Goal: Task Accomplishment & Management: Use online tool/utility

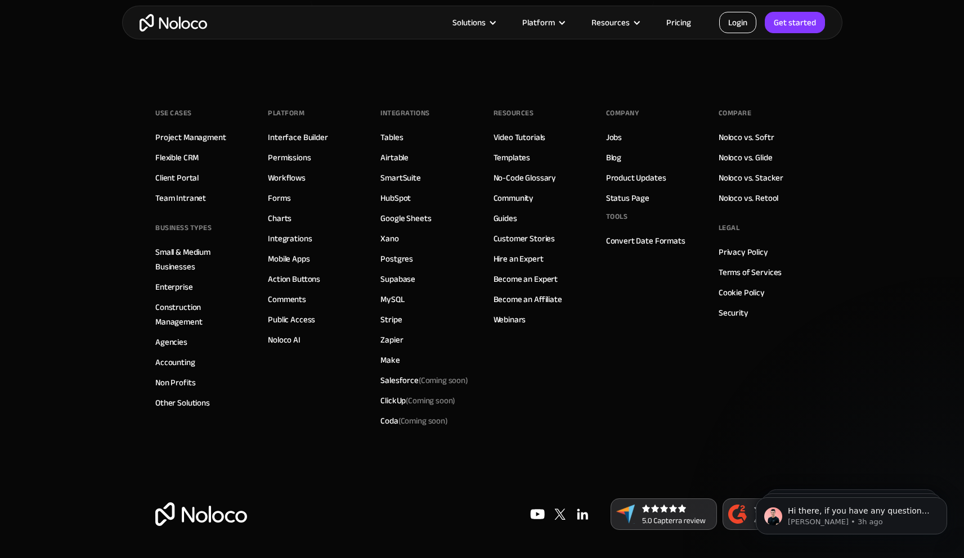
click at [739, 25] on link "Login" at bounding box center [737, 22] width 37 height 21
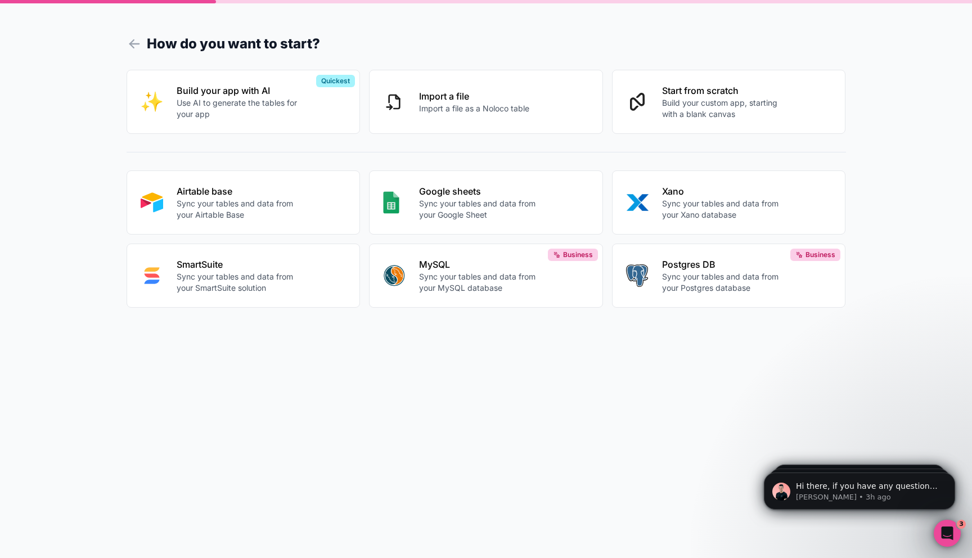
drag, startPoint x: 218, startPoint y: 194, endPoint x: 218, endPoint y: 211, distance: 17.4
click at [218, 193] on p "Airtable base" at bounding box center [239, 192] width 125 height 14
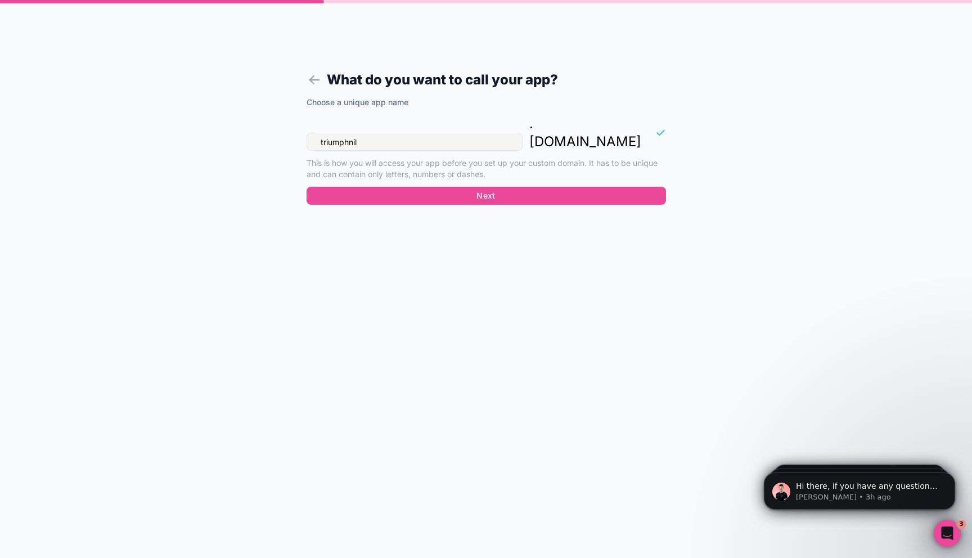
drag, startPoint x: 359, startPoint y: 129, endPoint x: 320, endPoint y: 110, distance: 43.8
click at [323, 112] on div "Choose a unique app name triumphnil . noloco.co This is how you will access you…" at bounding box center [486, 142] width 359 height 90
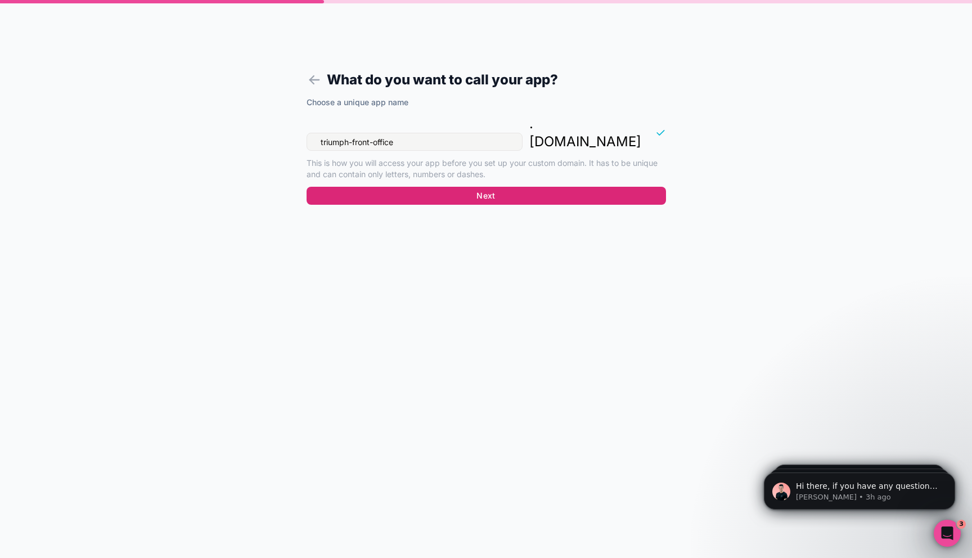
type input "triumph-front-office"
click at [551, 187] on button "Next" at bounding box center [486, 196] width 359 height 18
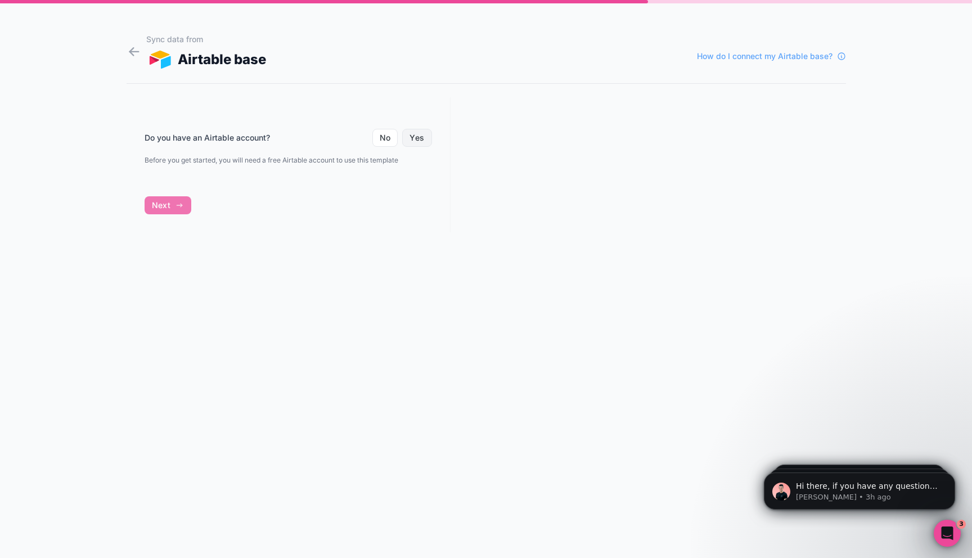
click at [411, 141] on button "Yes" at bounding box center [416, 138] width 29 height 18
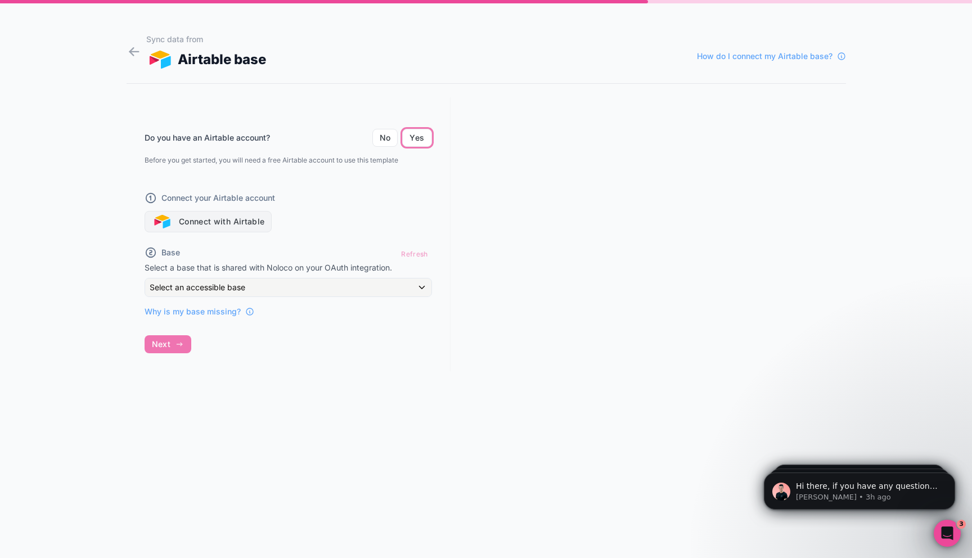
click at [258, 222] on button "Connect with Airtable" at bounding box center [209, 221] width 128 height 21
click at [322, 224] on div "Connect your Airtable account Connect with Airtable" at bounding box center [288, 205] width 287 height 54
click at [414, 251] on div "Refresh" at bounding box center [414, 254] width 34 height 16
click at [180, 222] on button "Connect with Airtable" at bounding box center [209, 221] width 128 height 21
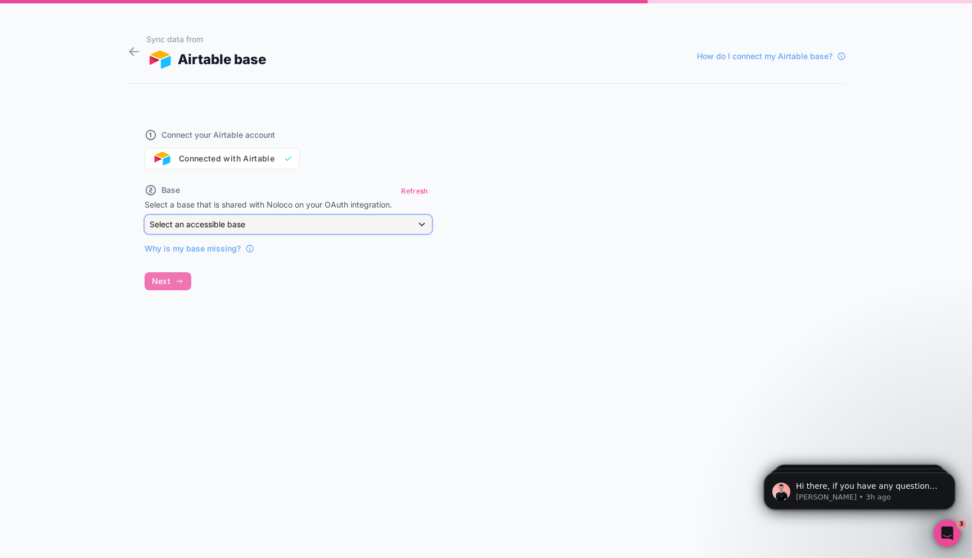
click at [195, 222] on span "Select an accessible base" at bounding box center [198, 224] width 96 height 10
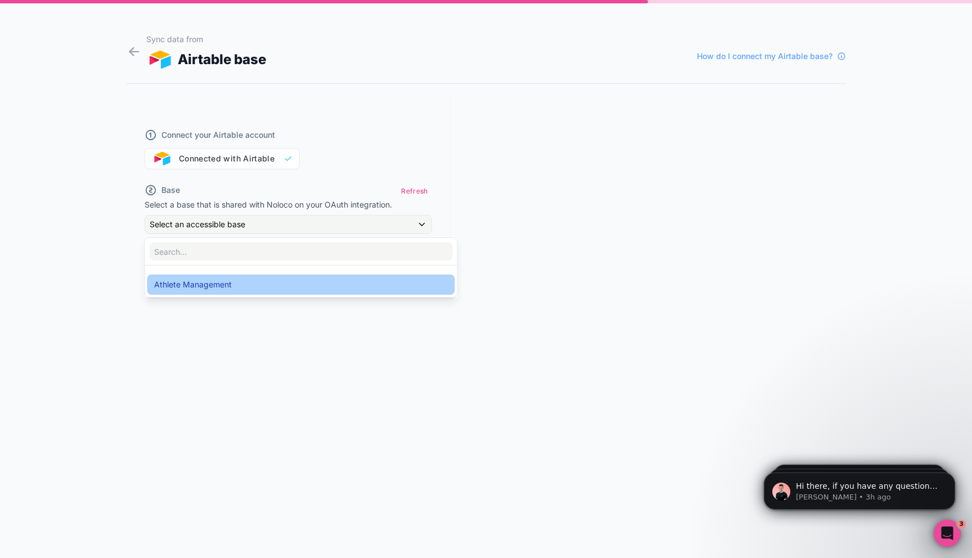
click at [197, 282] on span "Athlete Management" at bounding box center [193, 285] width 78 height 14
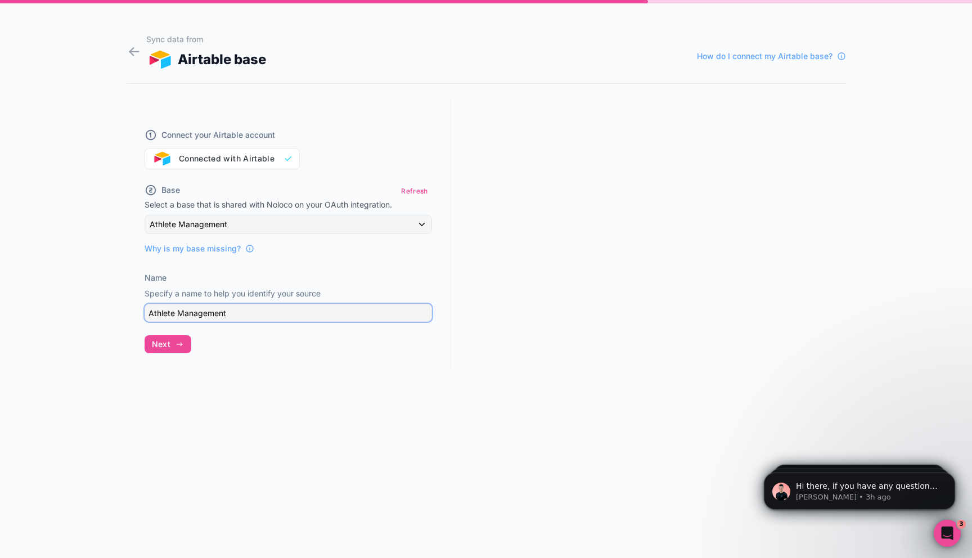
click at [195, 309] on input "Athlete Management" at bounding box center [288, 313] width 287 height 18
click at [194, 329] on div "Connect your Airtable account Connected with Airtable Base Refresh Select a bas…" at bounding box center [289, 234] width 324 height 274
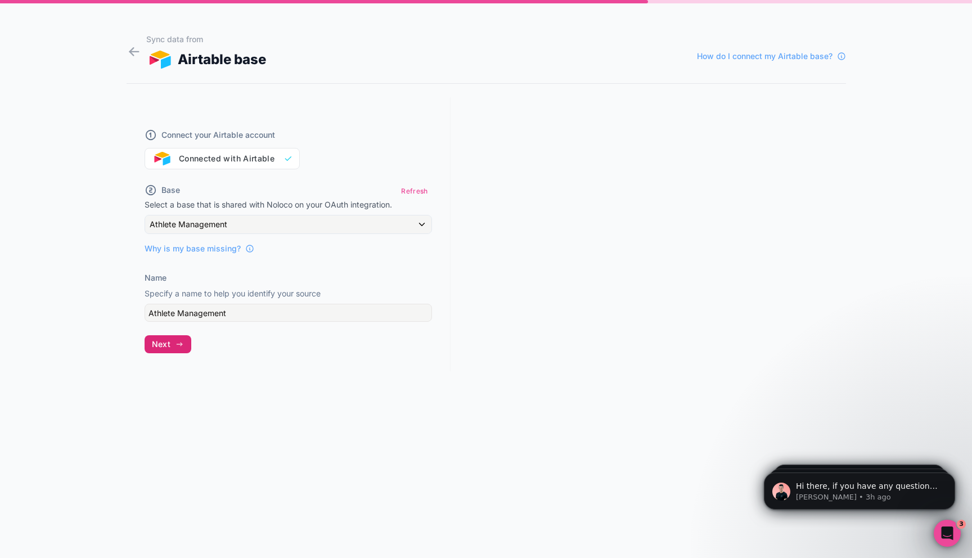
click at [179, 344] on icon "button" at bounding box center [179, 344] width 5 height 0
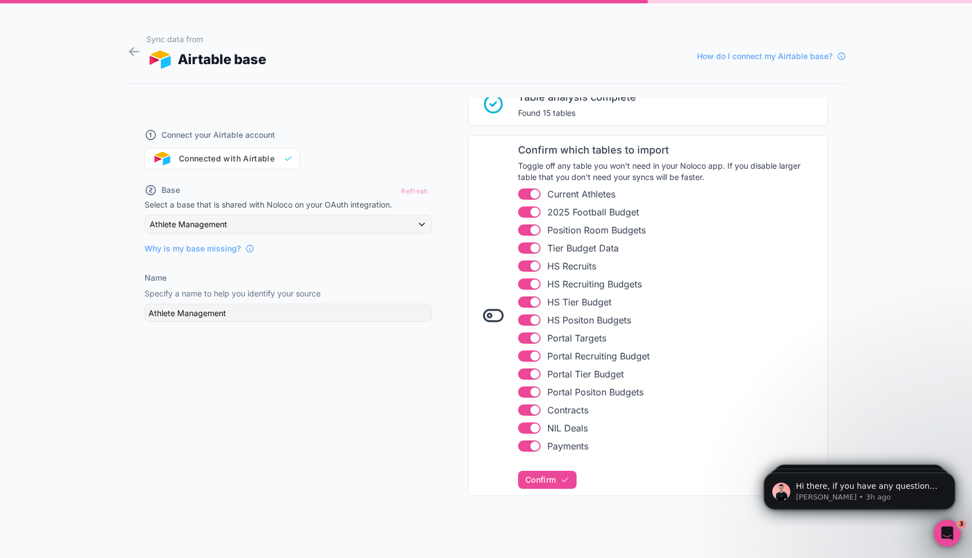
scroll to position [120, 0]
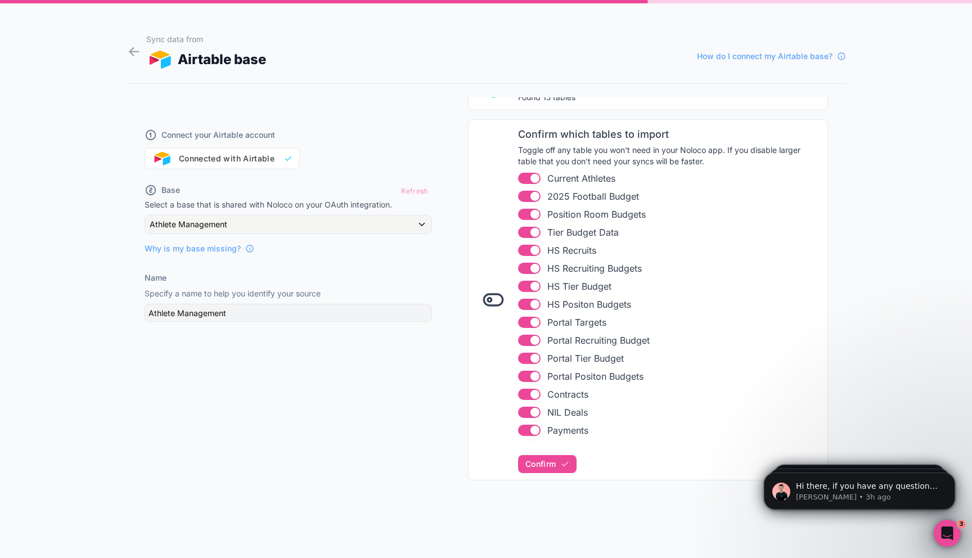
click at [527, 411] on button "Use setting" at bounding box center [529, 412] width 23 height 11
click at [526, 431] on button "Use setting" at bounding box center [529, 430] width 23 height 11
click at [526, 394] on button "Use setting" at bounding box center [529, 394] width 23 height 11
click at [526, 375] on button "Use setting" at bounding box center [529, 376] width 23 height 11
click at [526, 360] on button "Use setting" at bounding box center [529, 358] width 23 height 11
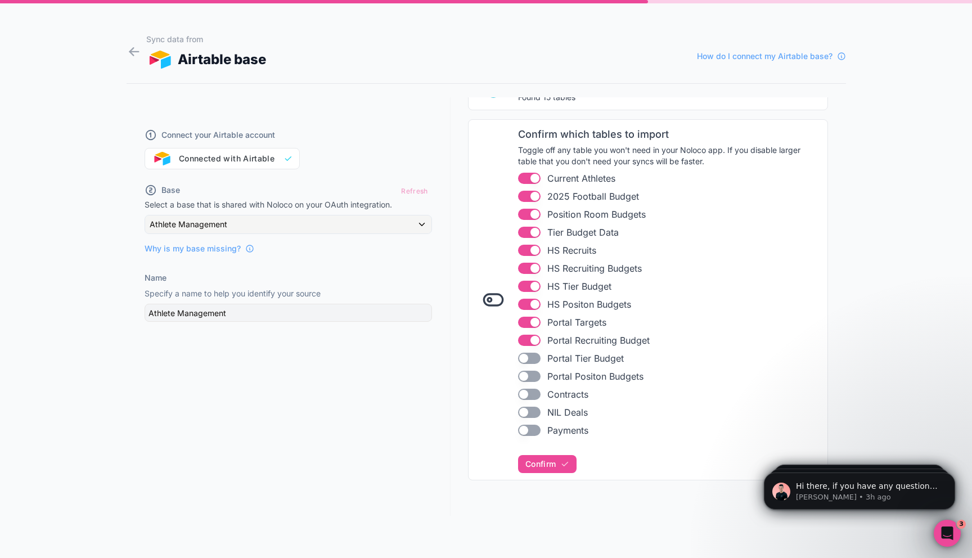
click at [526, 335] on button "Use setting" at bounding box center [529, 340] width 23 height 11
click at [526, 320] on button "Use setting" at bounding box center [529, 322] width 23 height 11
click at [526, 296] on ul "Use setting Current Athletes Use setting 2025 Football Budget Use setting Posit…" at bounding box center [669, 305] width 303 height 266
click at [526, 302] on button "Use setting" at bounding box center [529, 304] width 23 height 11
click at [526, 282] on button "Use setting" at bounding box center [529, 286] width 23 height 11
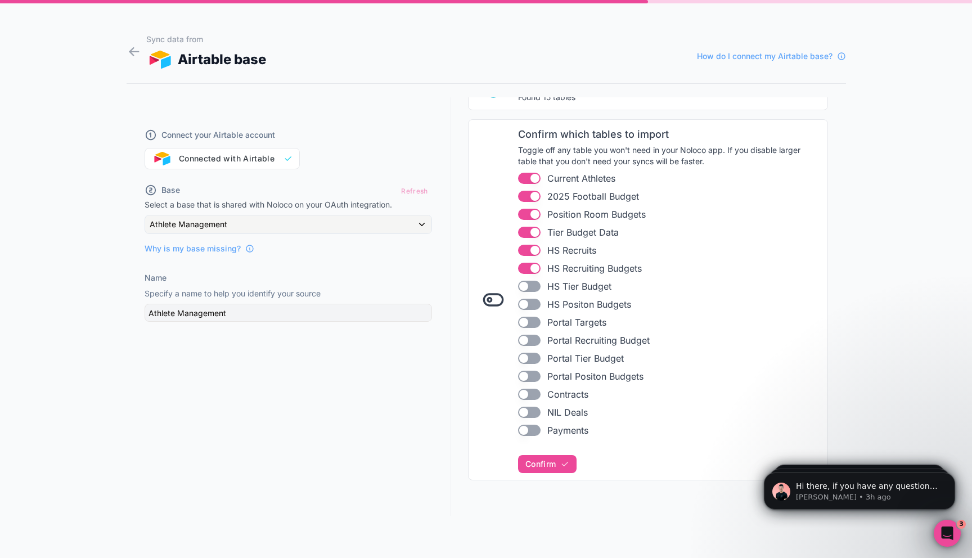
click at [526, 267] on button "Use setting" at bounding box center [529, 268] width 23 height 11
click at [526, 254] on button "Use setting" at bounding box center [529, 250] width 23 height 11
click at [547, 459] on span "Confirm" at bounding box center [540, 464] width 30 height 10
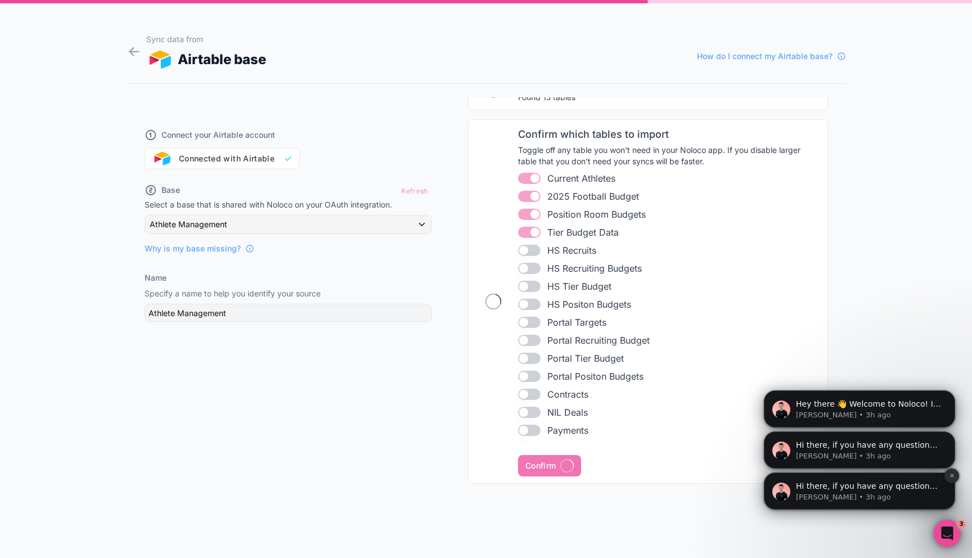
click at [951, 477] on icon "Dismiss notification" at bounding box center [952, 476] width 4 height 4
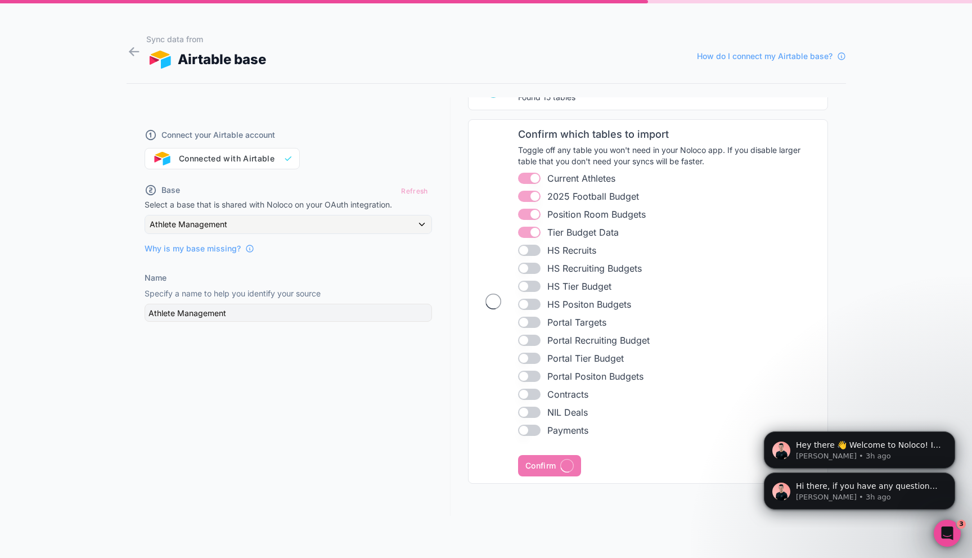
click at [951, 477] on icon "Dismiss notification" at bounding box center [951, 475] width 3 height 3
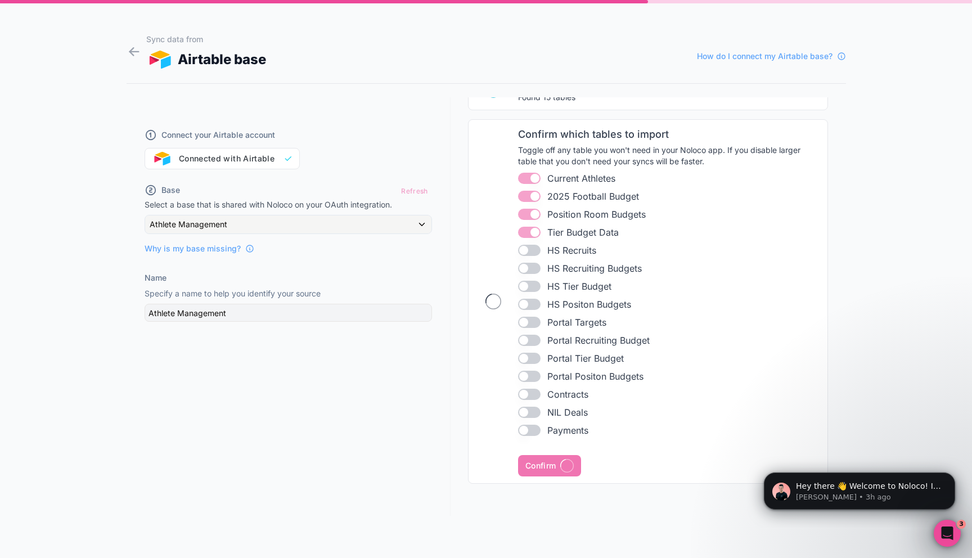
click at [951, 477] on icon "Dismiss notification" at bounding box center [951, 475] width 3 height 3
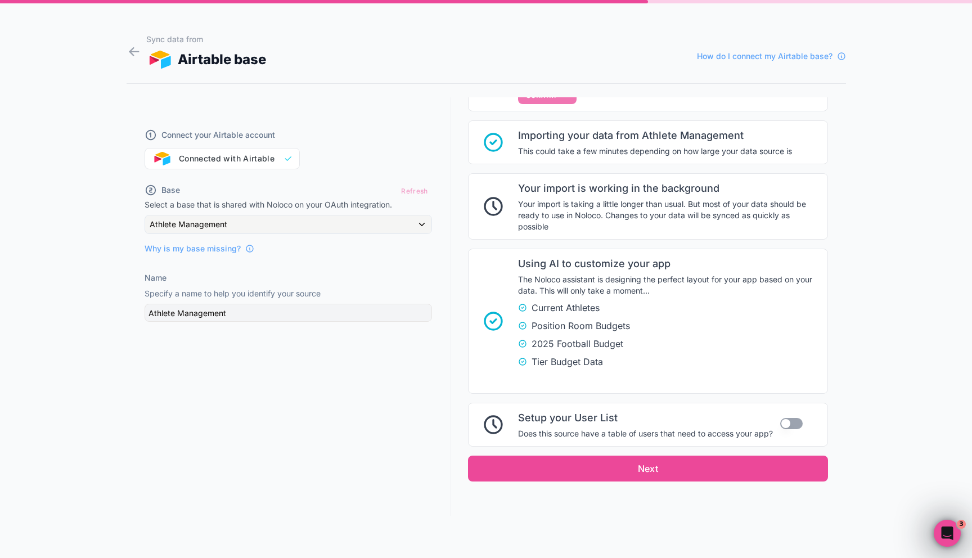
scroll to position [490, 0]
click at [782, 425] on button "Use setting" at bounding box center [791, 422] width 23 height 11
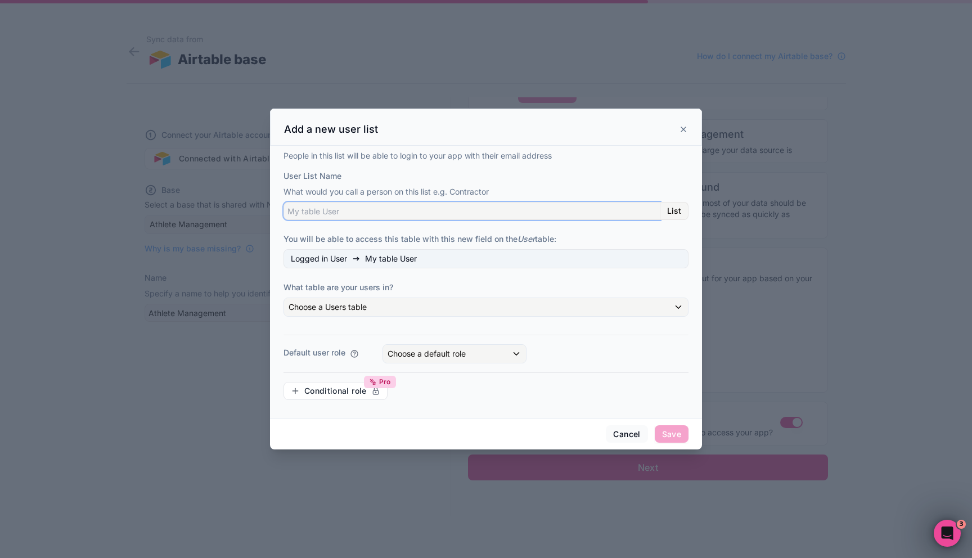
click at [366, 218] on input "User List Name" at bounding box center [472, 211] width 377 height 18
click at [383, 260] on span "My table User" at bounding box center [391, 258] width 52 height 11
click at [381, 214] on input "User List Name" at bounding box center [472, 211] width 377 height 18
click at [423, 321] on div "People in this list will be able to login to your app with their email address …" at bounding box center [486, 279] width 405 height 259
click at [423, 312] on div "Choose a Users table" at bounding box center [486, 307] width 404 height 18
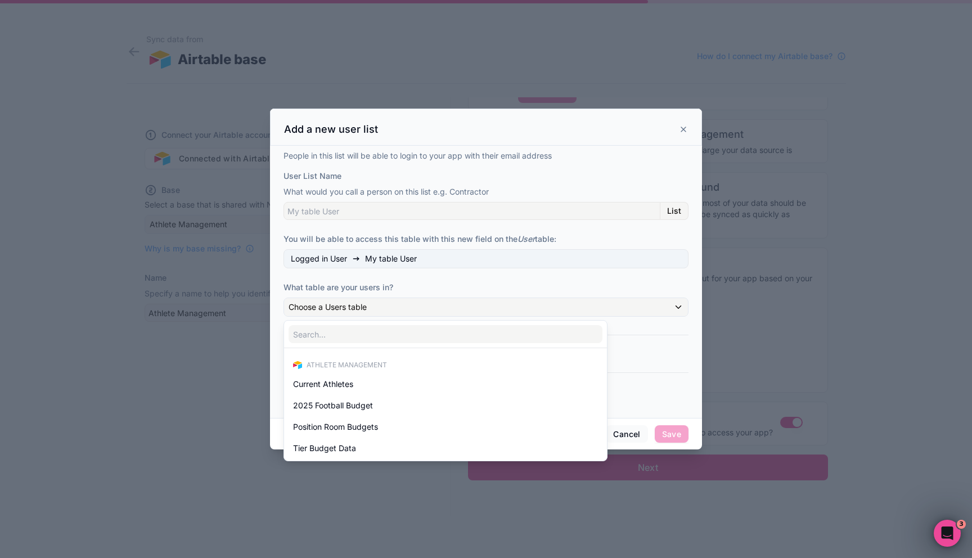
click at [644, 343] on div "Athlete Management Current Athletes 2025 Football Budget Position Room Budgets …" at bounding box center [486, 389] width 404 height 143
click at [506, 289] on div at bounding box center [486, 279] width 432 height 341
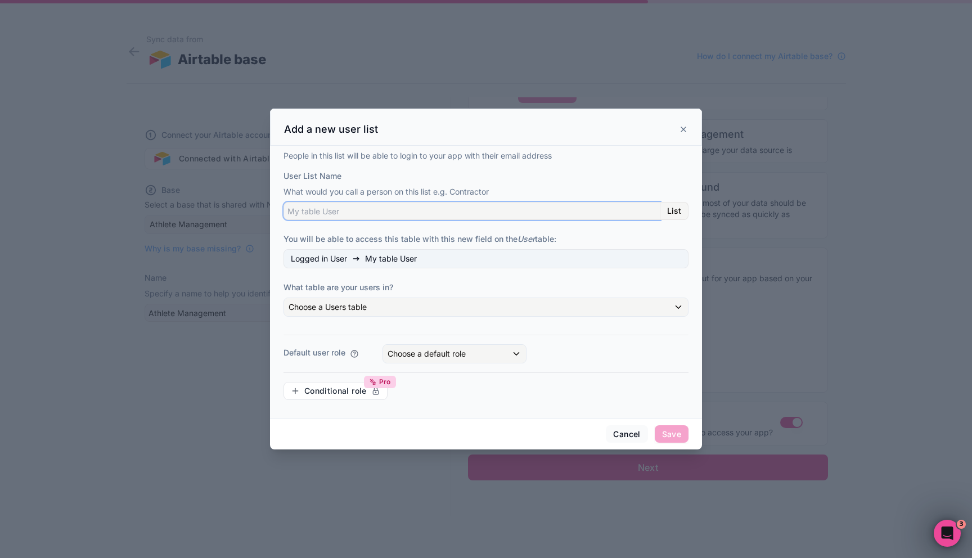
click at [418, 215] on input "User List Name" at bounding box center [472, 211] width 377 height 18
click at [667, 210] on div "List" at bounding box center [674, 211] width 28 height 18
click at [565, 214] on input "User List Name" at bounding box center [472, 211] width 377 height 18
type input "Users"
click at [504, 289] on label "What table are your users in?" at bounding box center [486, 287] width 405 height 11
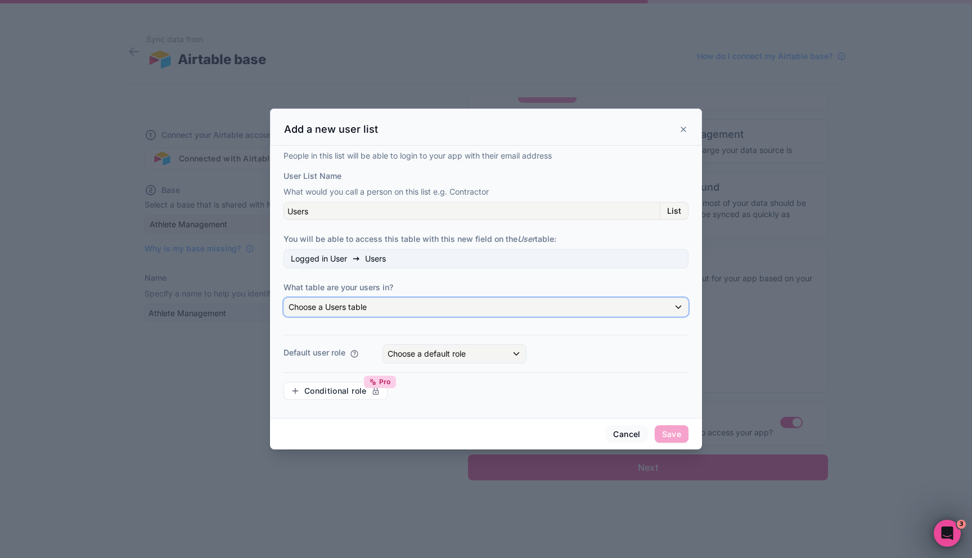
click at [504, 305] on div "Choose a Users table" at bounding box center [486, 307] width 404 height 18
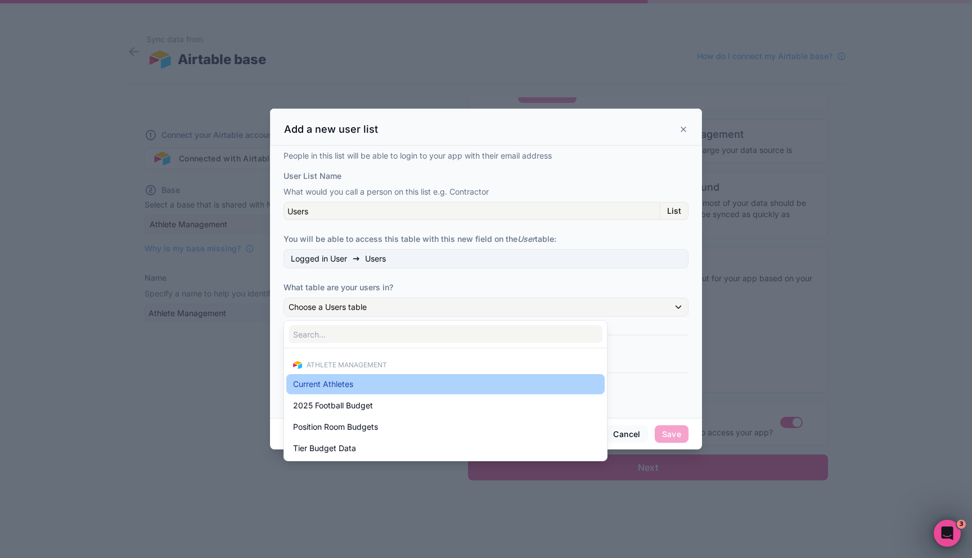
click at [397, 388] on div "Current Athletes" at bounding box center [445, 384] width 305 height 14
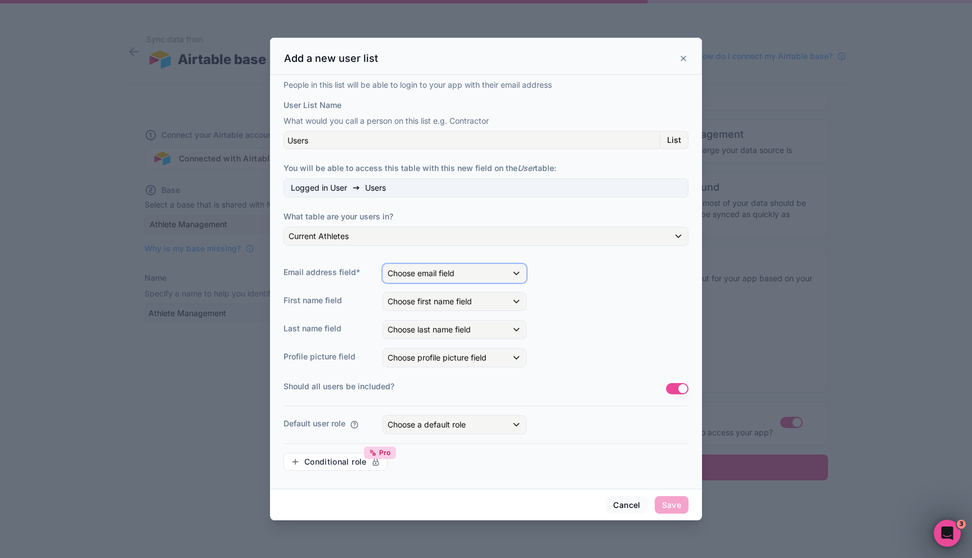
click at [419, 270] on span "Choose email field" at bounding box center [421, 273] width 67 height 10
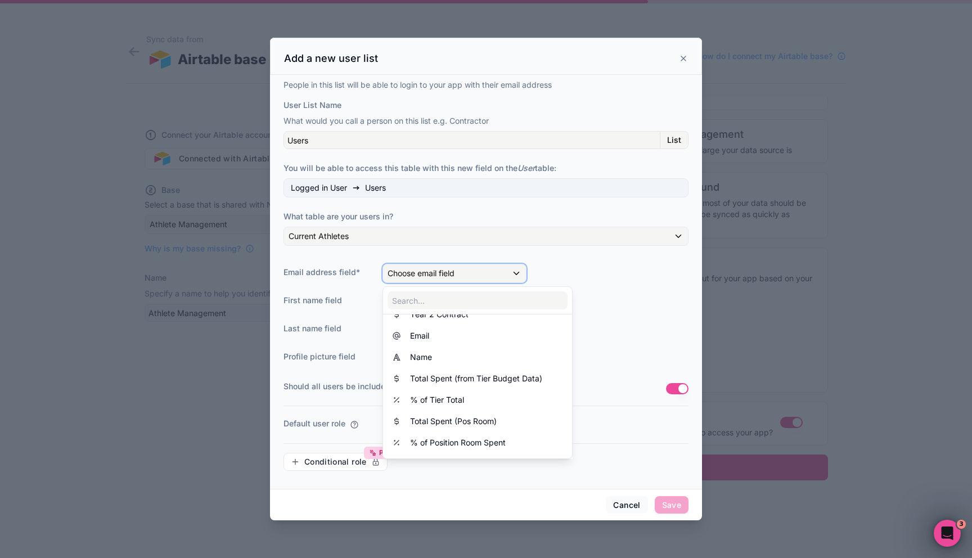
scroll to position [535, 0]
click at [504, 228] on div at bounding box center [486, 279] width 432 height 483
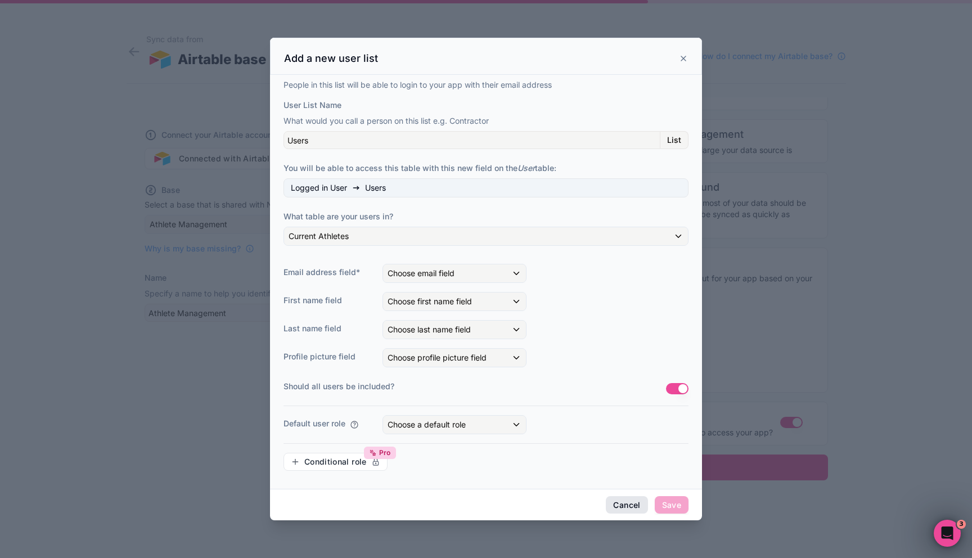
click at [616, 502] on button "Cancel" at bounding box center [627, 505] width 42 height 18
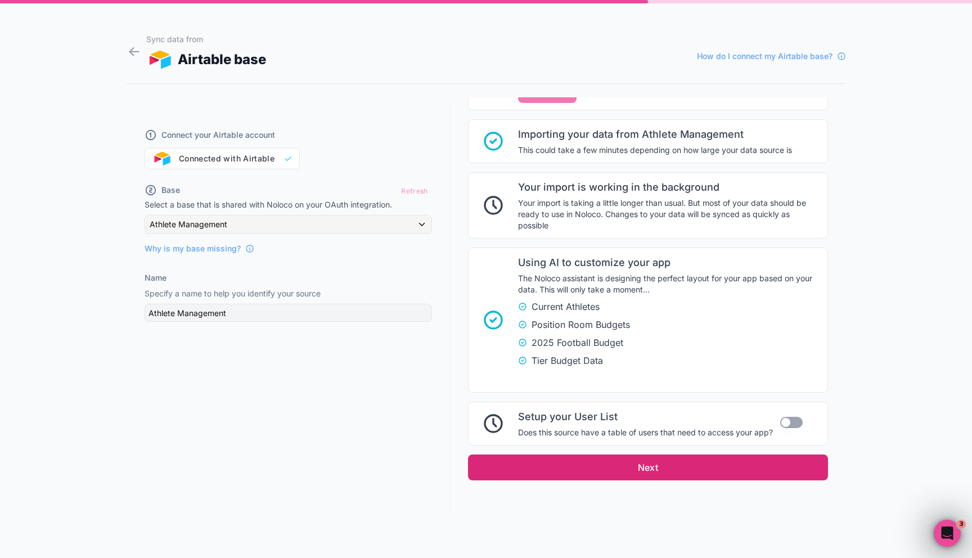
click at [658, 462] on button "Next" at bounding box center [648, 468] width 360 height 26
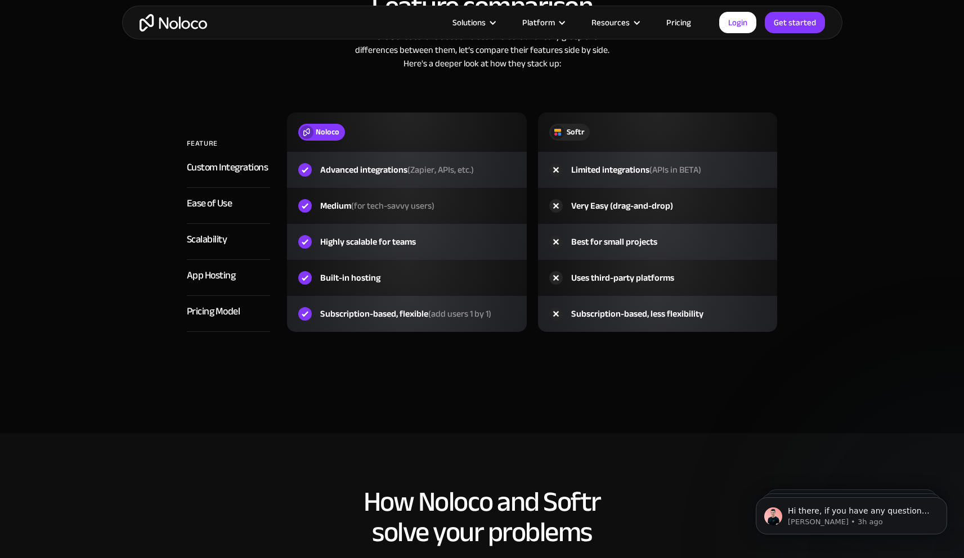
click at [681, 21] on link "Pricing" at bounding box center [678, 22] width 53 height 15
